Goal: Entertainment & Leisure: Consume media (video, audio)

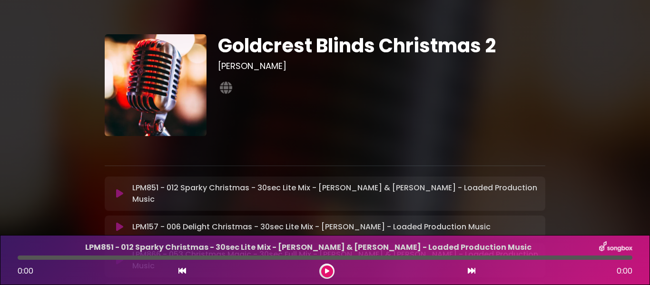
click at [326, 272] on icon at bounding box center [327, 272] width 4 height 6
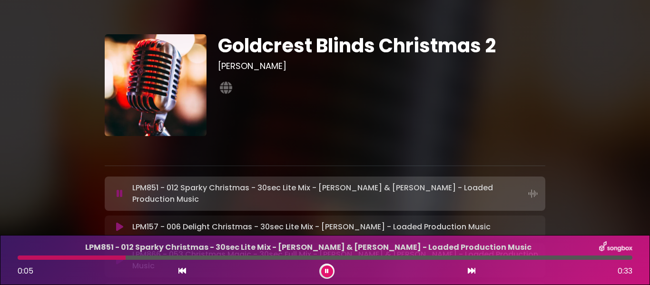
click at [474, 268] on icon at bounding box center [472, 271] width 8 height 8
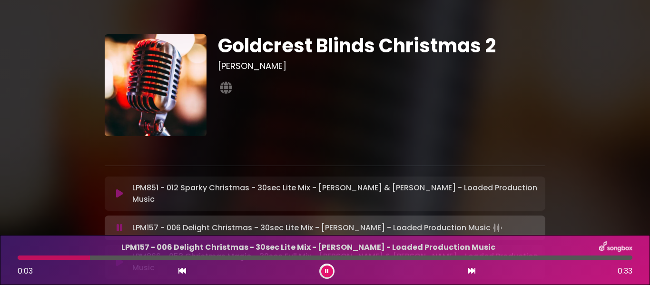
click at [473, 270] on icon at bounding box center [472, 271] width 8 height 8
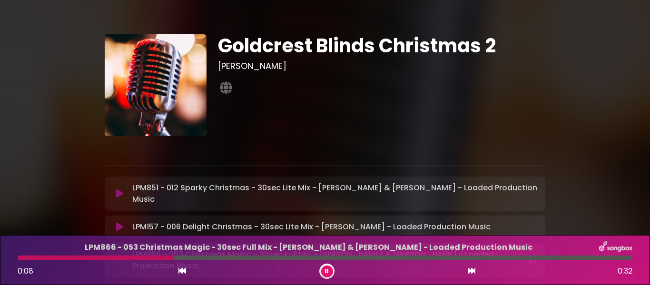
click at [473, 270] on icon at bounding box center [472, 271] width 8 height 8
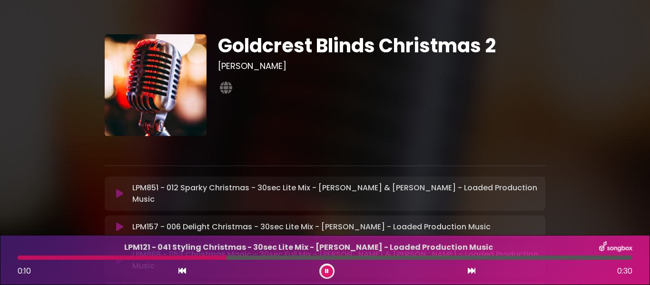
click at [473, 270] on icon at bounding box center [472, 271] width 8 height 8
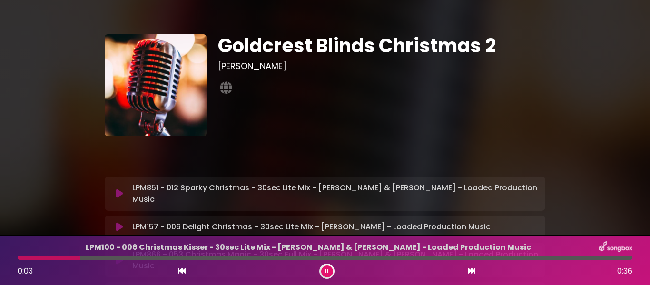
click at [473, 270] on icon at bounding box center [472, 271] width 8 height 8
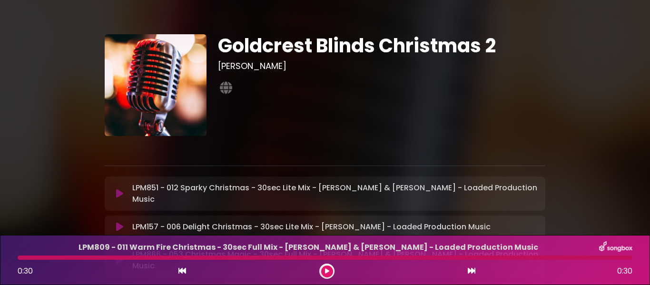
click at [329, 221] on div "LPM157 - 006 Delight Christmas - 30sec Lite Mix - [PERSON_NAME] - Loaded Produc…" at bounding box center [325, 227] width 441 height 23
drag, startPoint x: 324, startPoint y: 233, endPoint x: 324, endPoint y: 218, distance: 15.2
click at [324, 229] on div "LPM157 - 006 Delight Christmas - 30sec Lite Mix - [PERSON_NAME] - Loaded Produc…" at bounding box center [325, 227] width 441 height 23
click at [323, 277] on div at bounding box center [326, 271] width 15 height 15
click at [324, 272] on button at bounding box center [327, 272] width 12 height 12
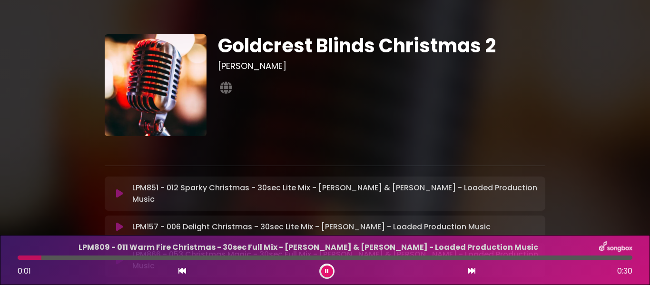
click at [469, 270] on icon at bounding box center [472, 271] width 8 height 8
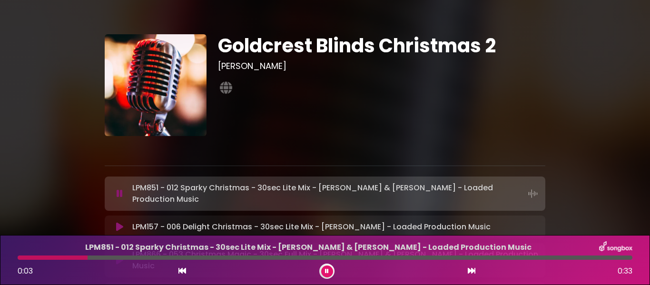
click at [469, 270] on icon at bounding box center [472, 271] width 8 height 8
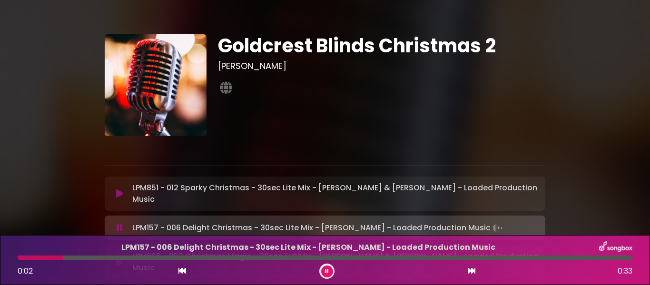
click at [186, 270] on button at bounding box center [182, 271] width 9 height 12
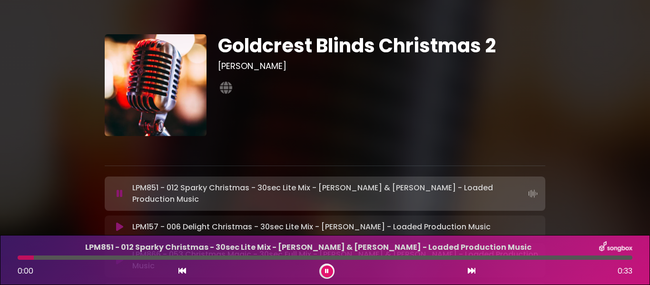
click at [472, 275] on button at bounding box center [472, 271] width 9 height 12
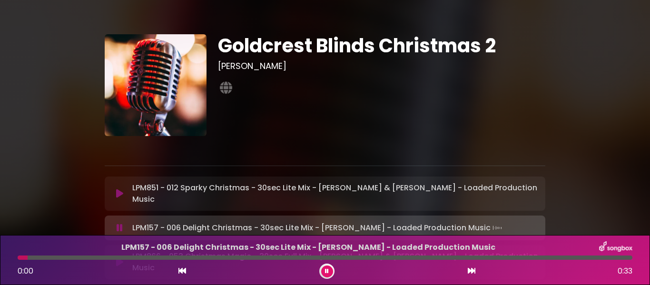
click at [472, 275] on button at bounding box center [472, 271] width 9 height 12
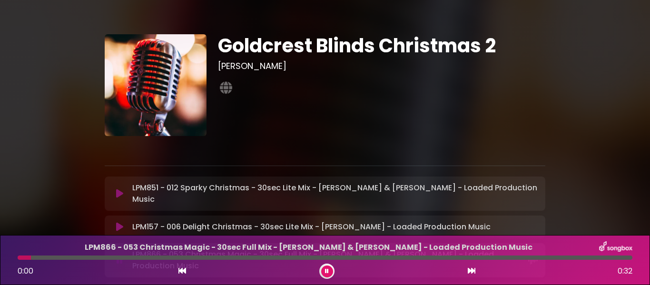
click at [472, 275] on button at bounding box center [472, 271] width 9 height 12
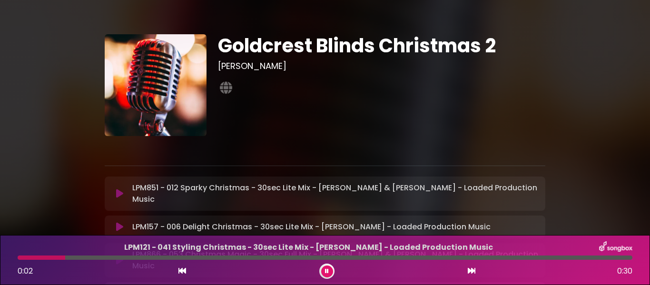
click at [467, 270] on div "0:02 0:30" at bounding box center [325, 271] width 627 height 15
click at [471, 272] on icon at bounding box center [472, 271] width 8 height 8
